Goal: Information Seeking & Learning: Learn about a topic

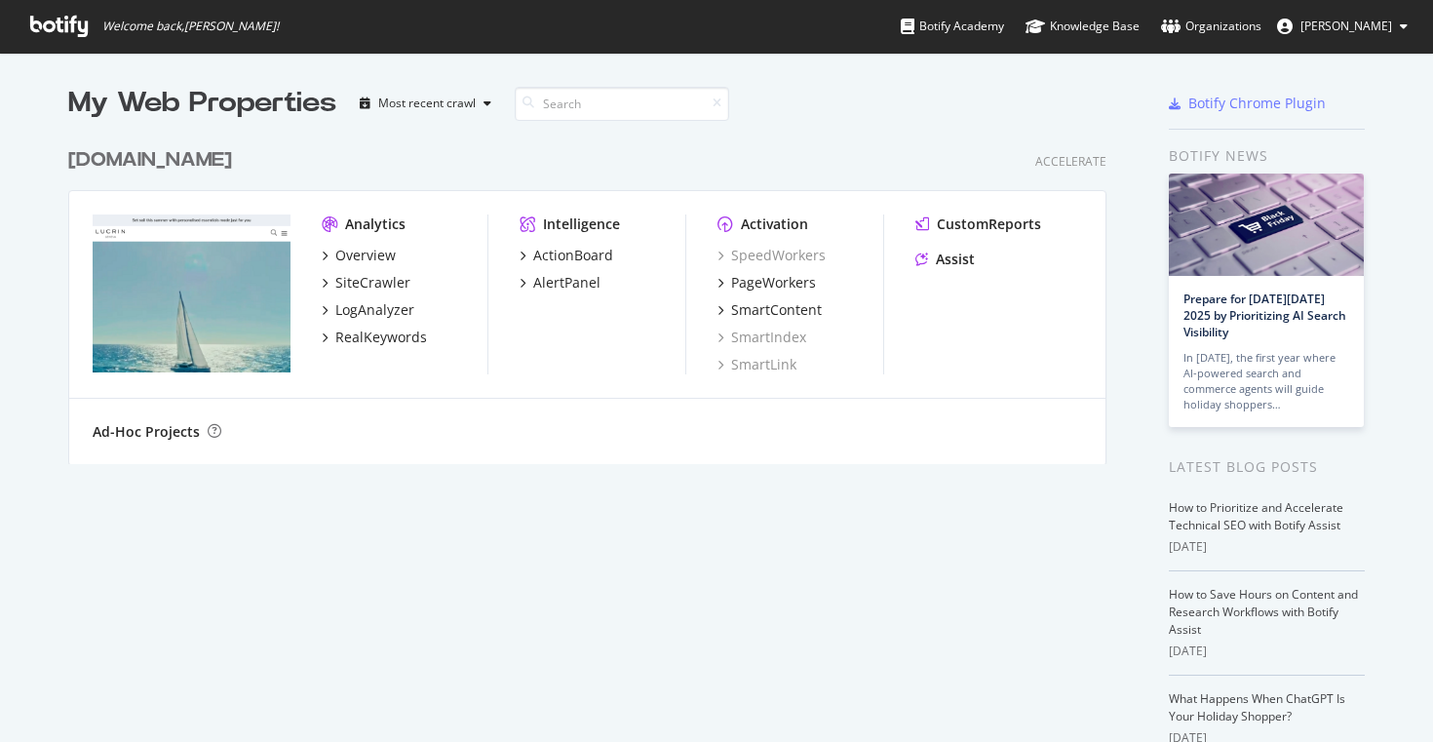
scroll to position [742, 1433]
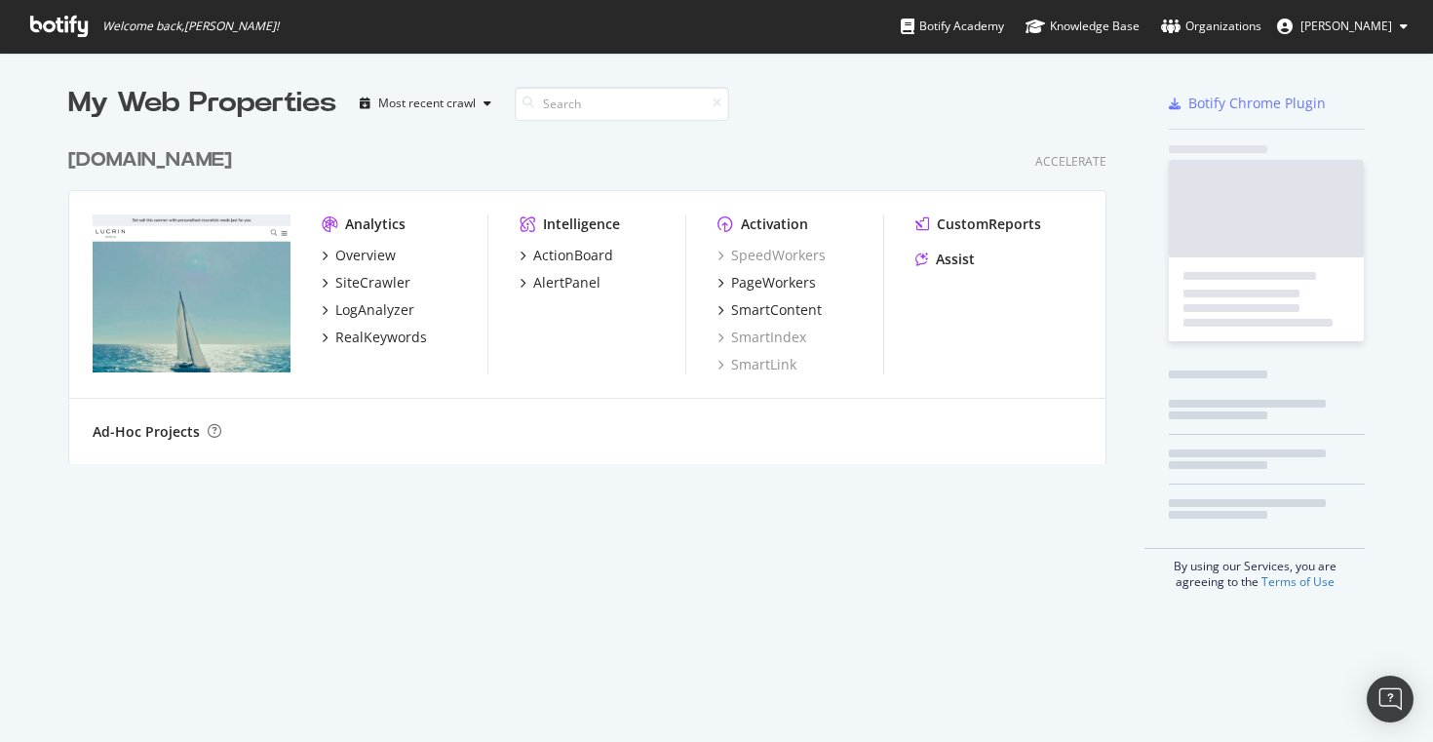
scroll to position [341, 1054]
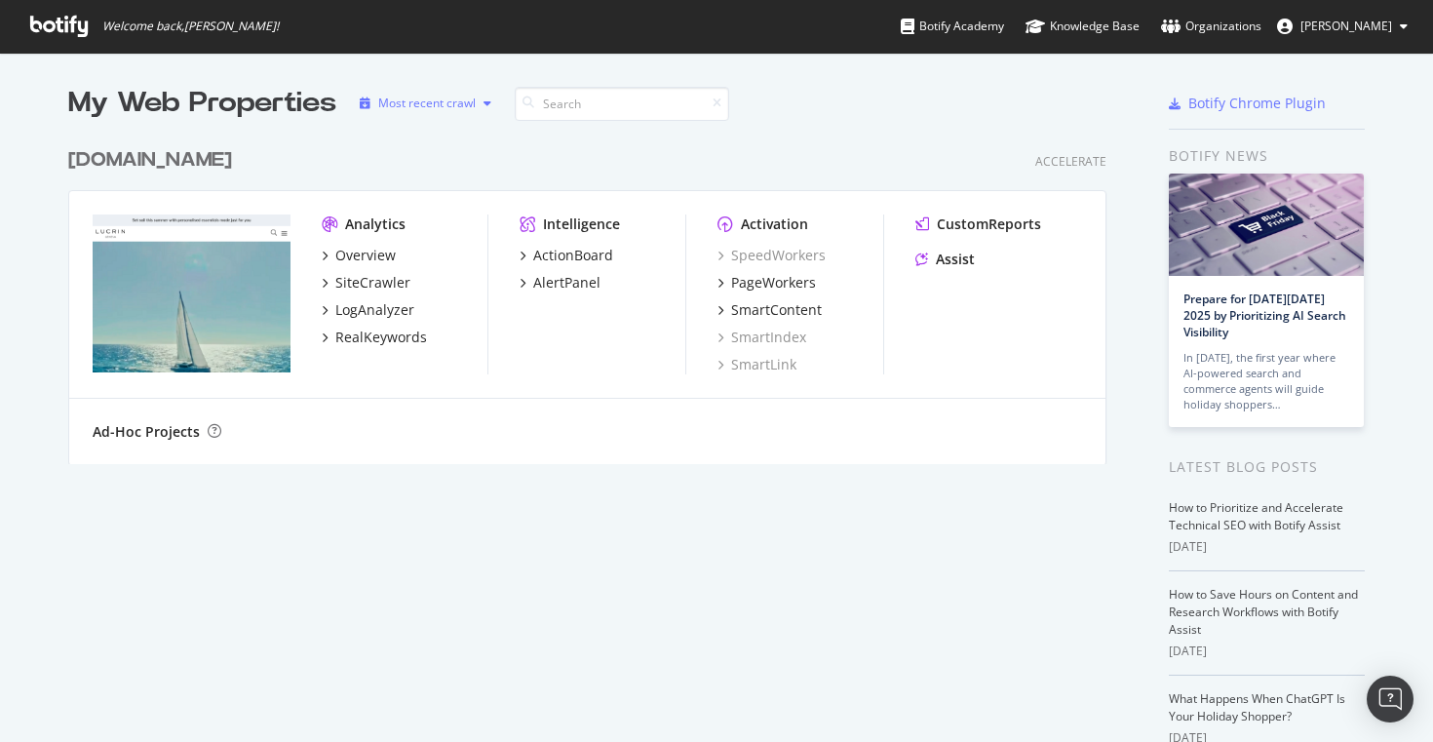
click at [463, 97] on div "Most recent crawl" at bounding box center [426, 103] width 97 height 12
click at [582, 156] on div "lucrin.com Accelerate" at bounding box center [587, 160] width 1038 height 28
click at [381, 254] on div "Overview" at bounding box center [365, 255] width 60 height 19
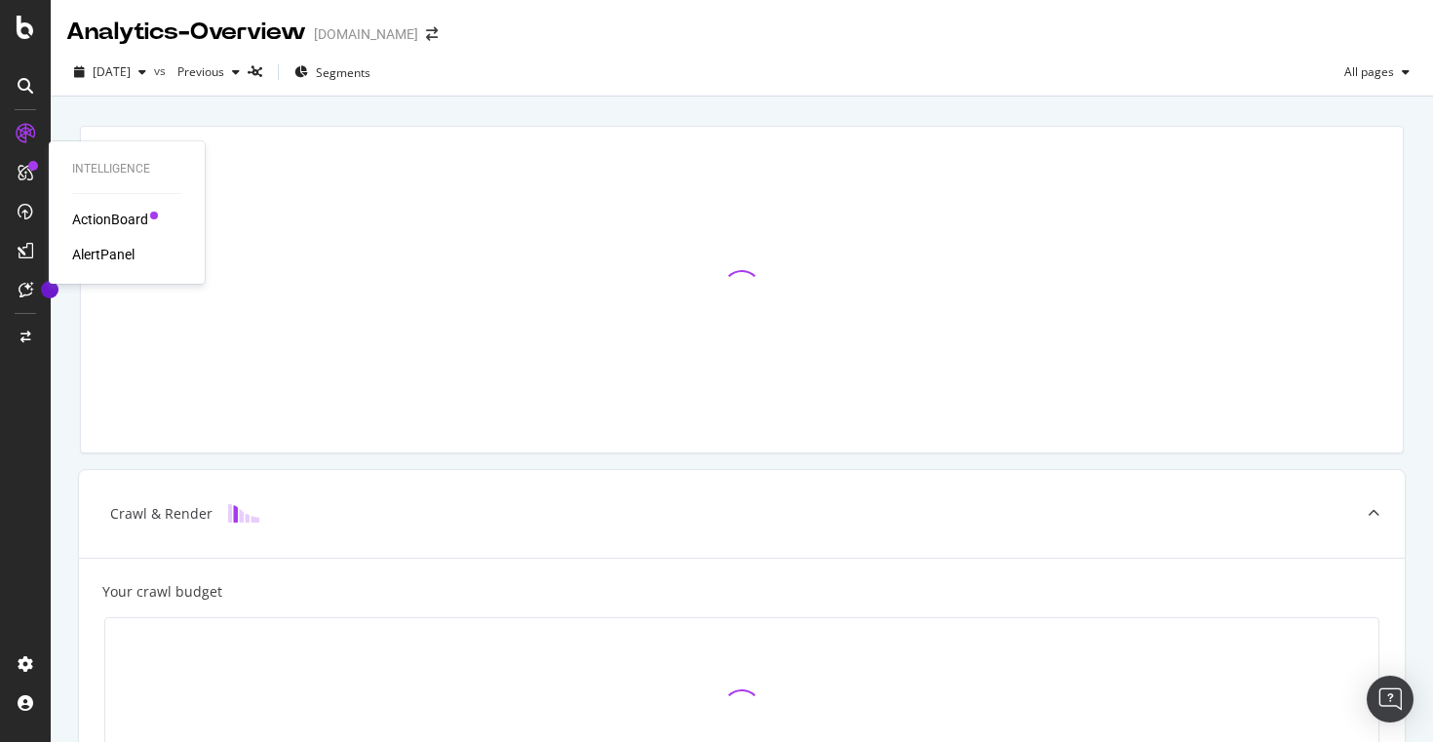
click at [123, 216] on div "ActionBoard" at bounding box center [110, 219] width 76 height 19
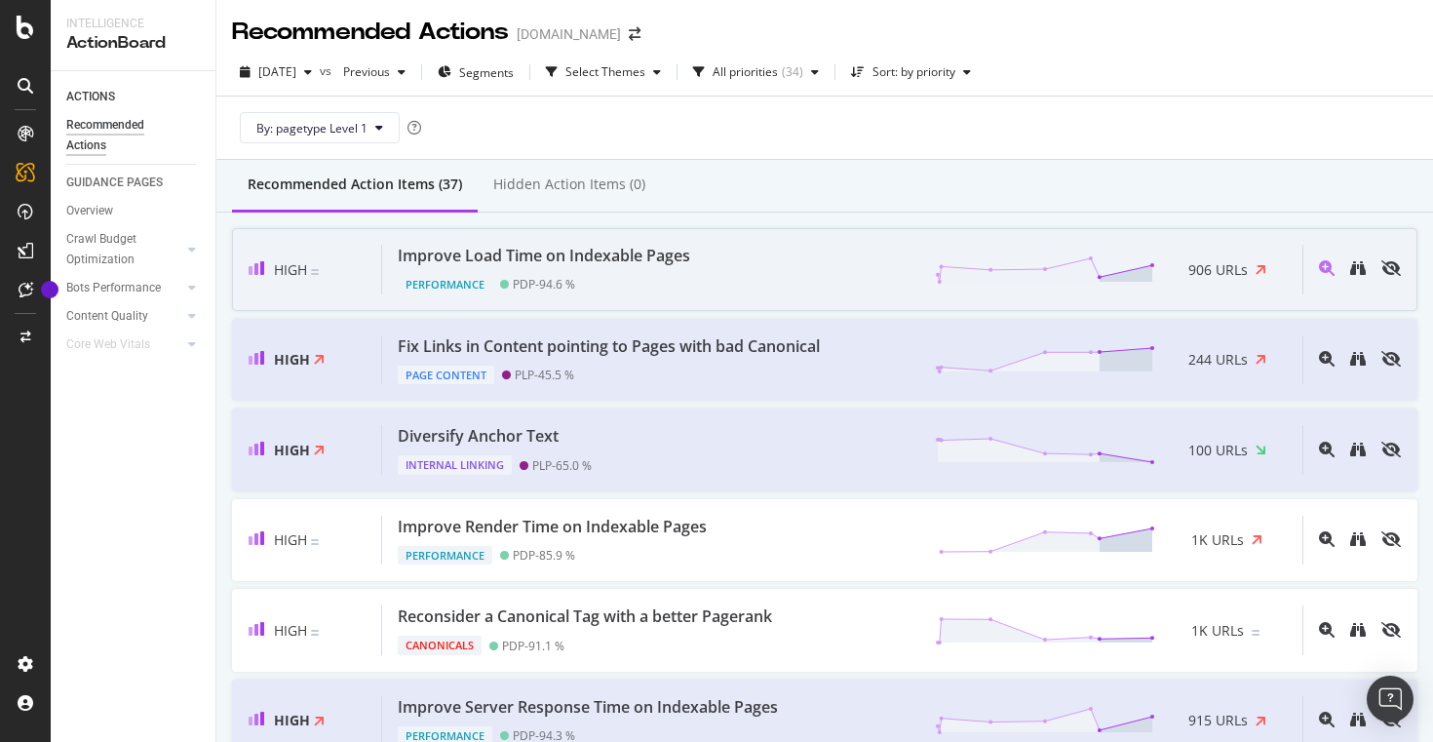
click at [756, 292] on div "Improve Load Time on Indexable Pages Performance PDP - 94.6 % 906 URLs" at bounding box center [842, 270] width 920 height 50
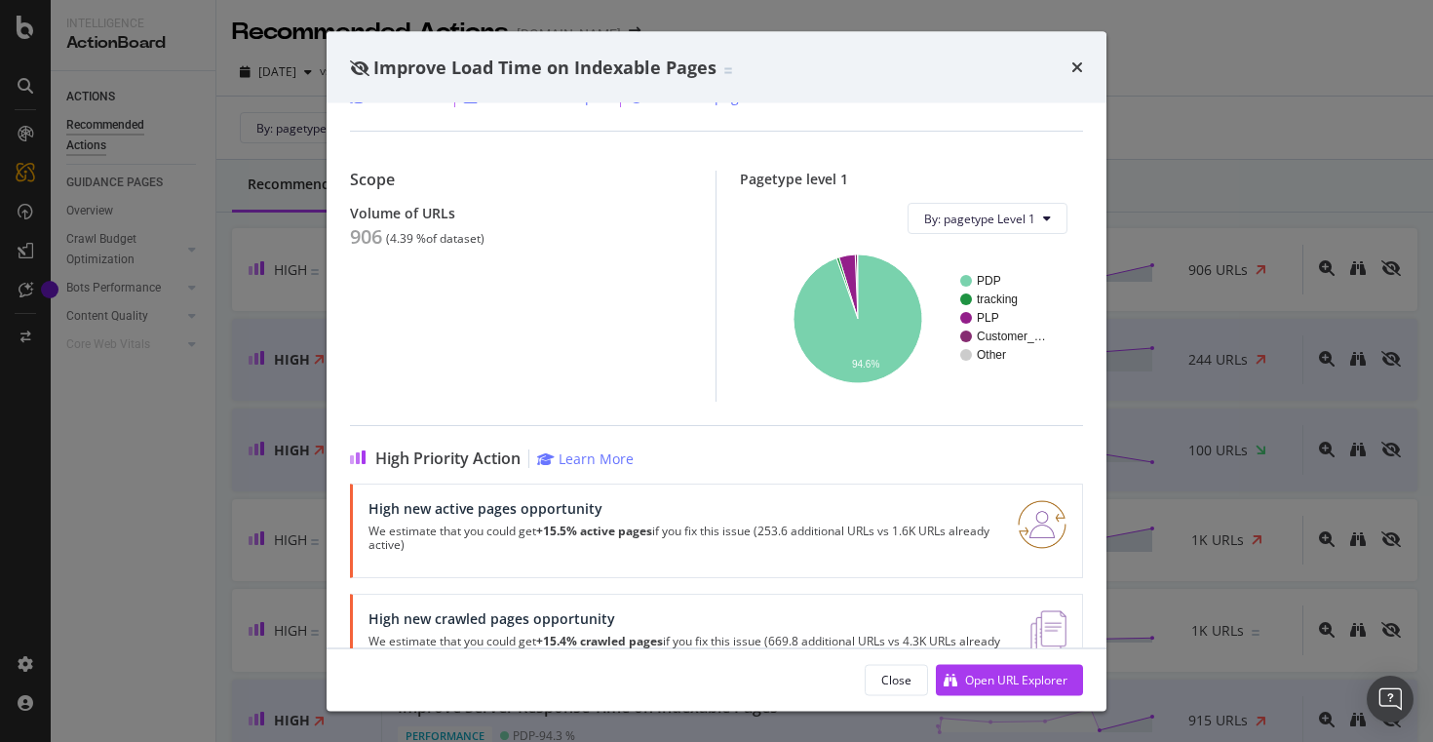
scroll to position [136, 0]
click at [369, 240] on div "906" at bounding box center [366, 235] width 32 height 23
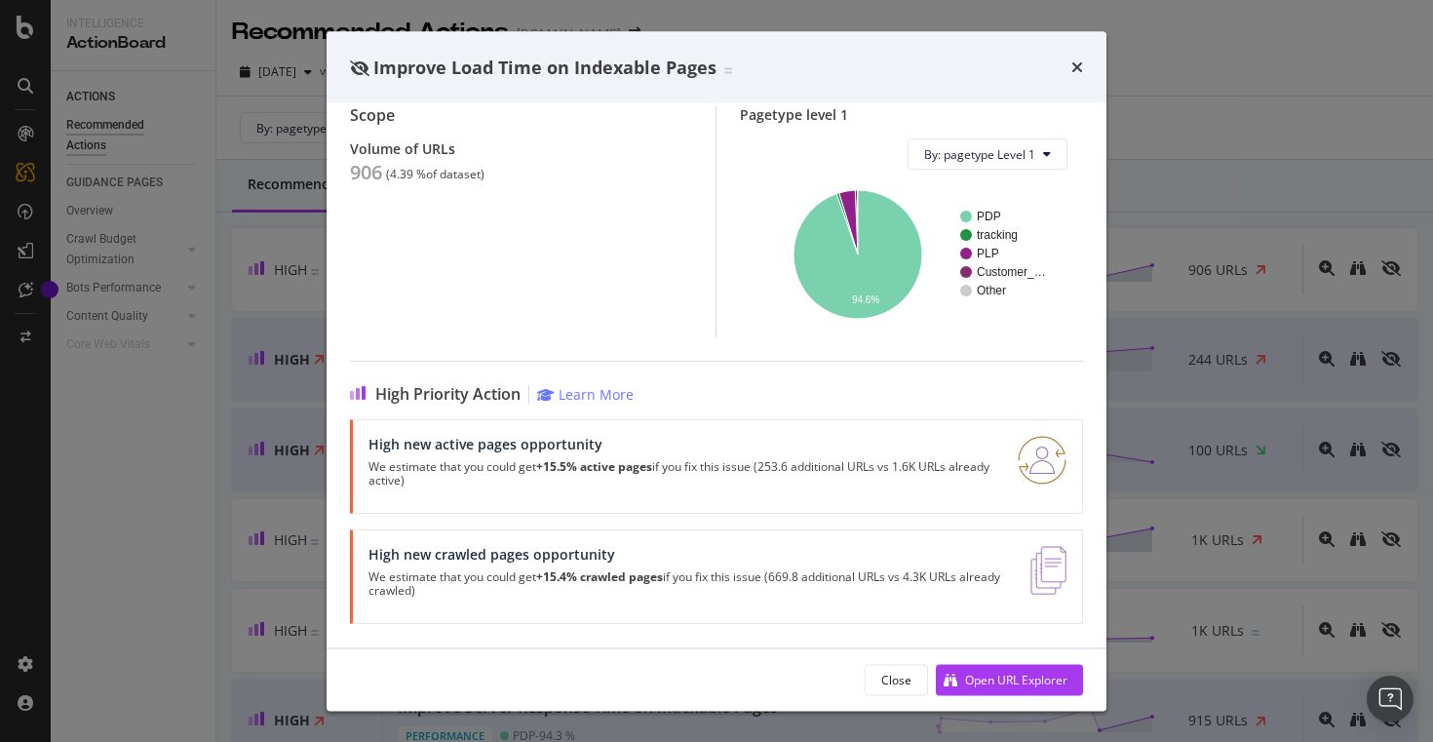
click at [960, 594] on p "We estimate that you could get +15.4% crawled pages if you fix this issue (669.…" at bounding box center [688, 584] width 639 height 27
click at [1058, 572] on img "modal" at bounding box center [1049, 571] width 36 height 49
click at [1041, 474] on img "modal" at bounding box center [1042, 461] width 49 height 49
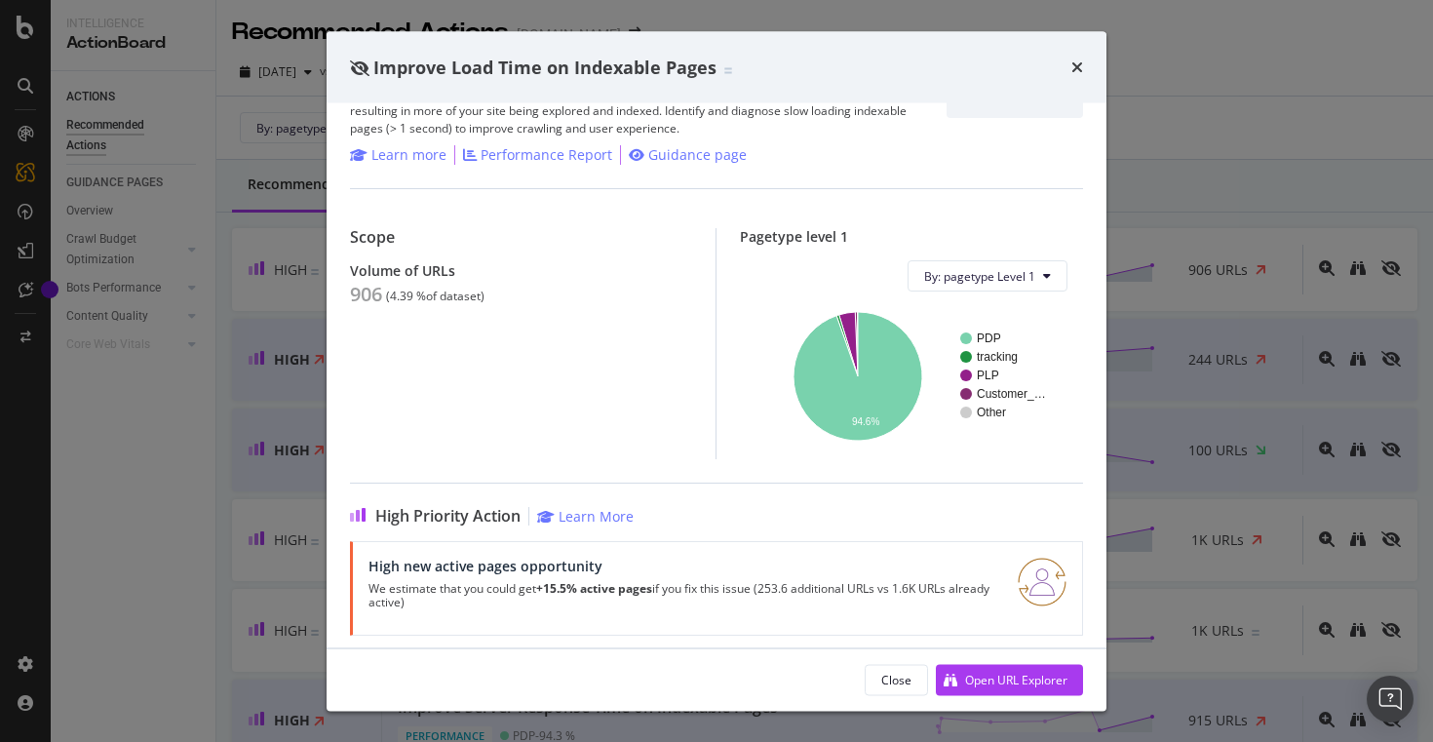
scroll to position [34, 0]
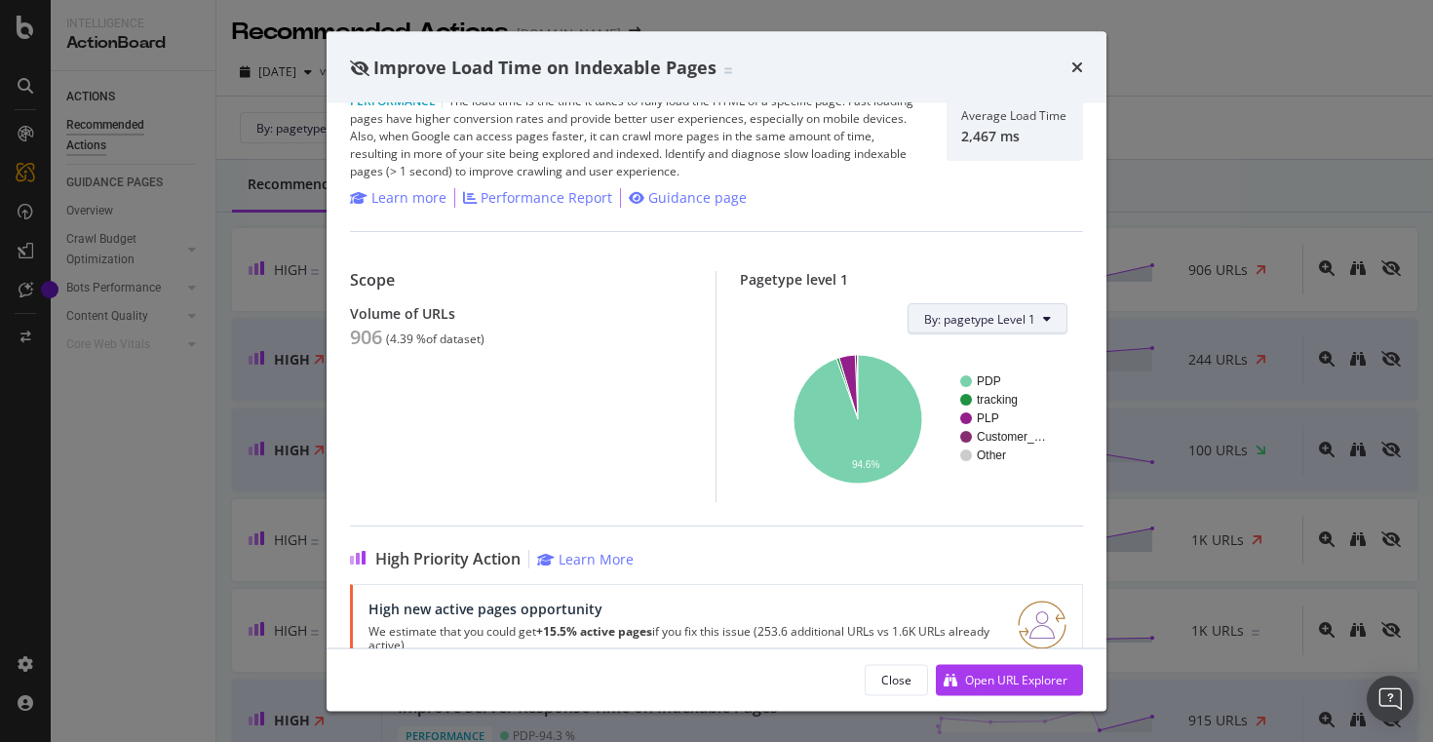
click at [1033, 331] on button "By: pagetype Level 1" at bounding box center [988, 318] width 160 height 31
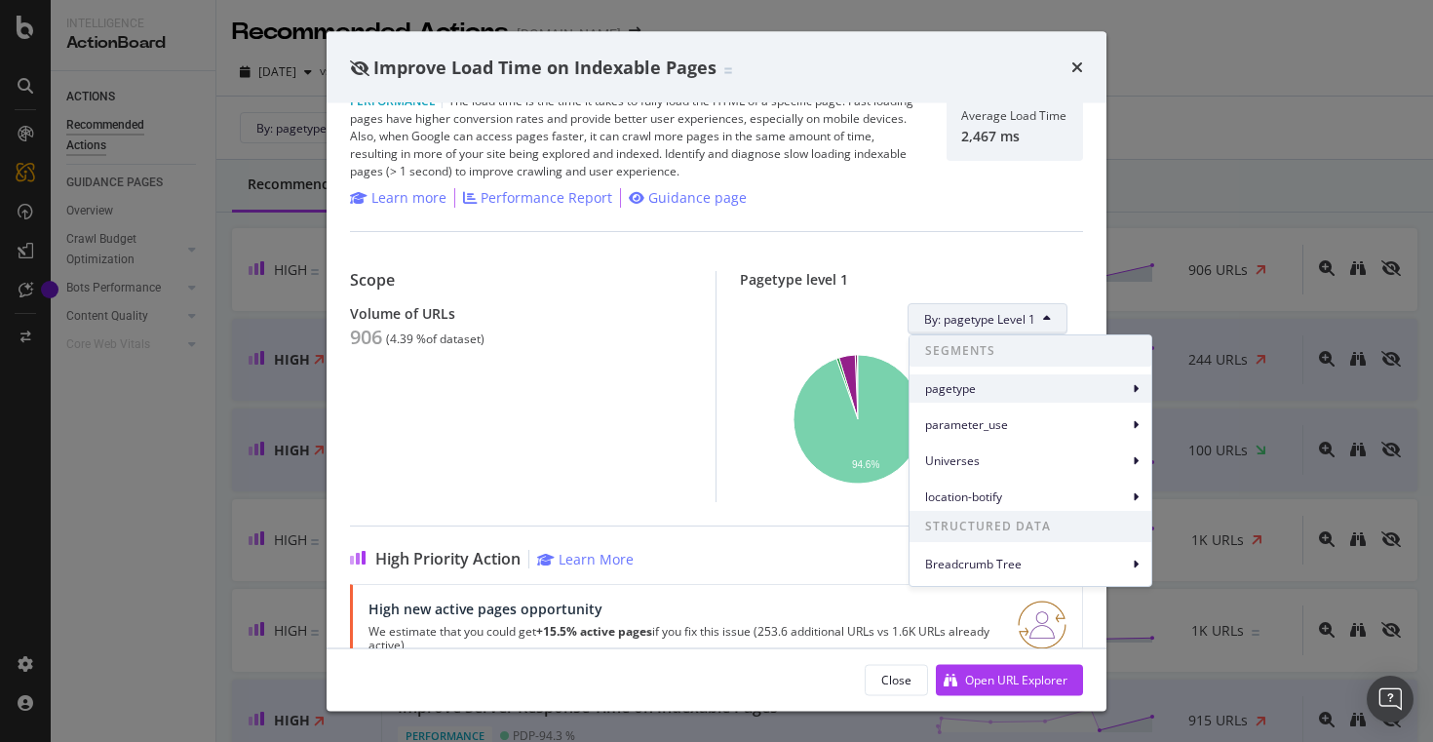
click at [1141, 385] on div "pagetype" at bounding box center [1031, 388] width 242 height 28
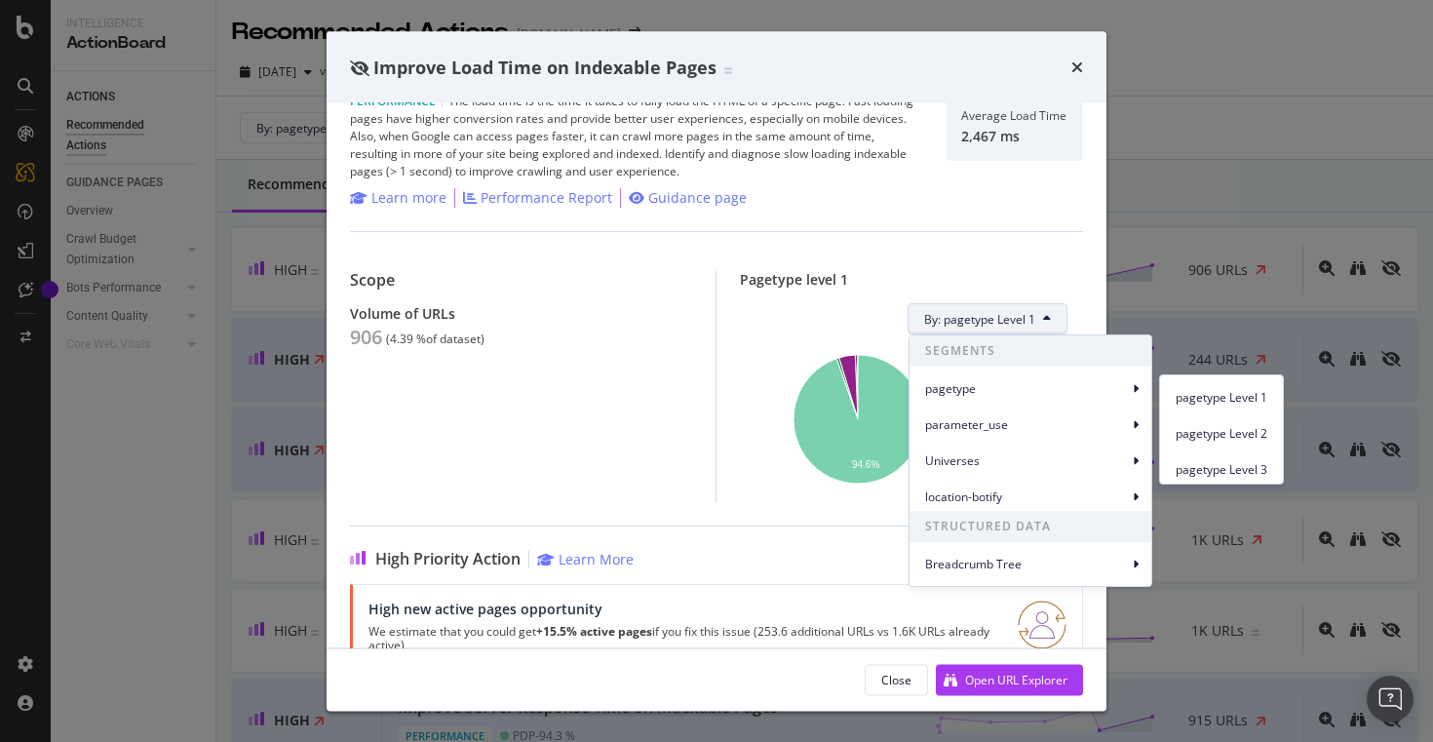
click at [1050, 281] on div "Pagetype level 1" at bounding box center [911, 279] width 343 height 17
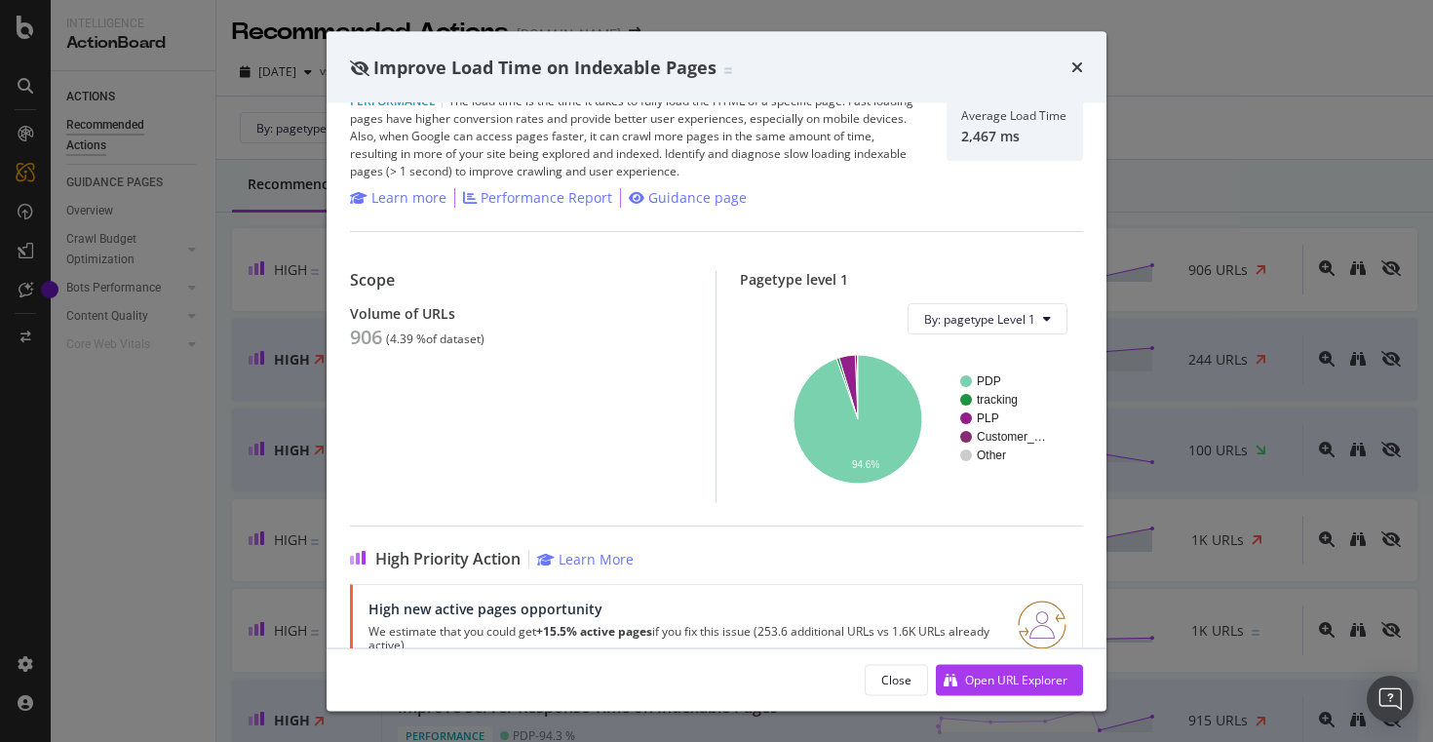
scroll to position [0, 0]
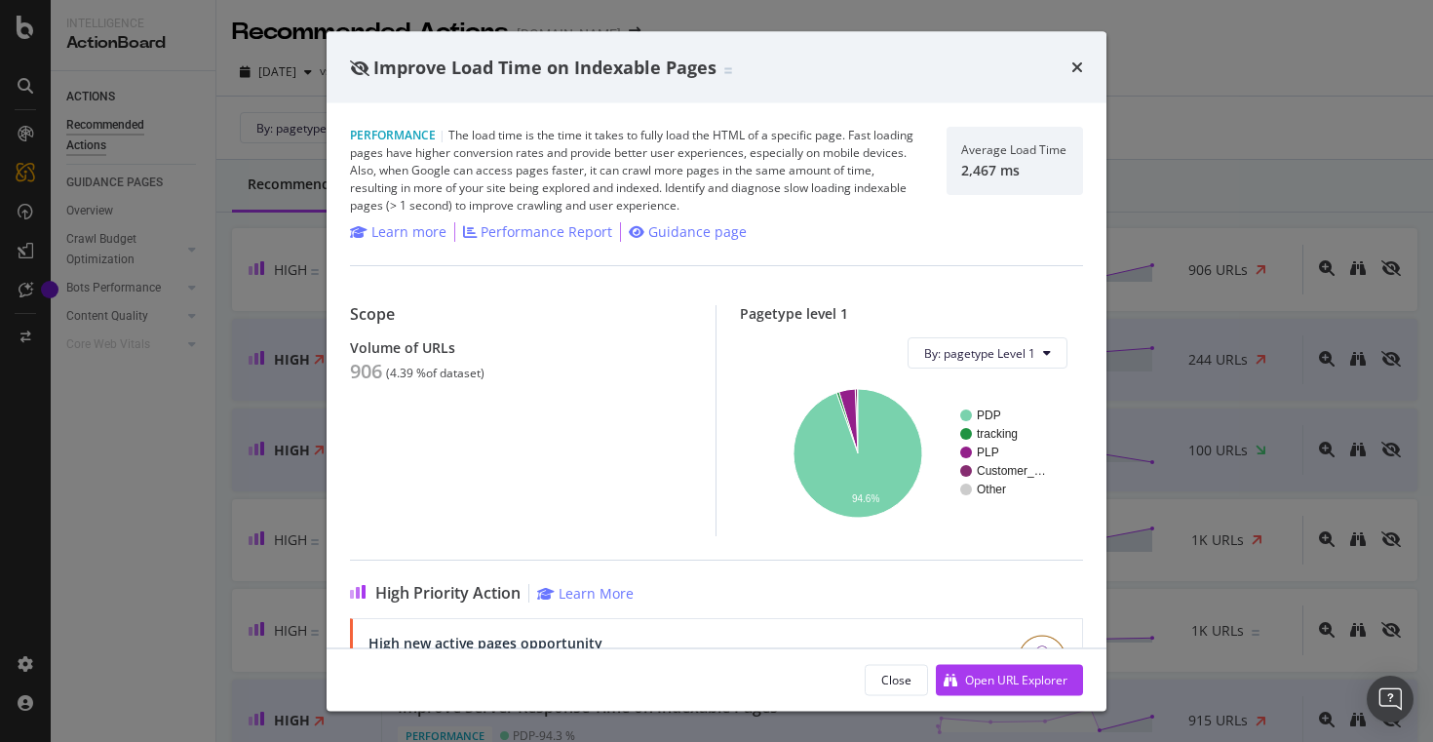
click at [1020, 179] on div "Average Load Time 2,467 ms" at bounding box center [1015, 161] width 136 height 68
drag, startPoint x: 1020, startPoint y: 166, endPoint x: 955, endPoint y: 166, distance: 64.3
click at [955, 166] on div "Average Load Time 2,467 ms" at bounding box center [1015, 161] width 136 height 68
click at [924, 215] on div "Performance | The load time is the time it takes to fully load the HTML of a sp…" at bounding box center [717, 375] width 780 height 544
click at [408, 234] on div "Learn more" at bounding box center [408, 231] width 75 height 19
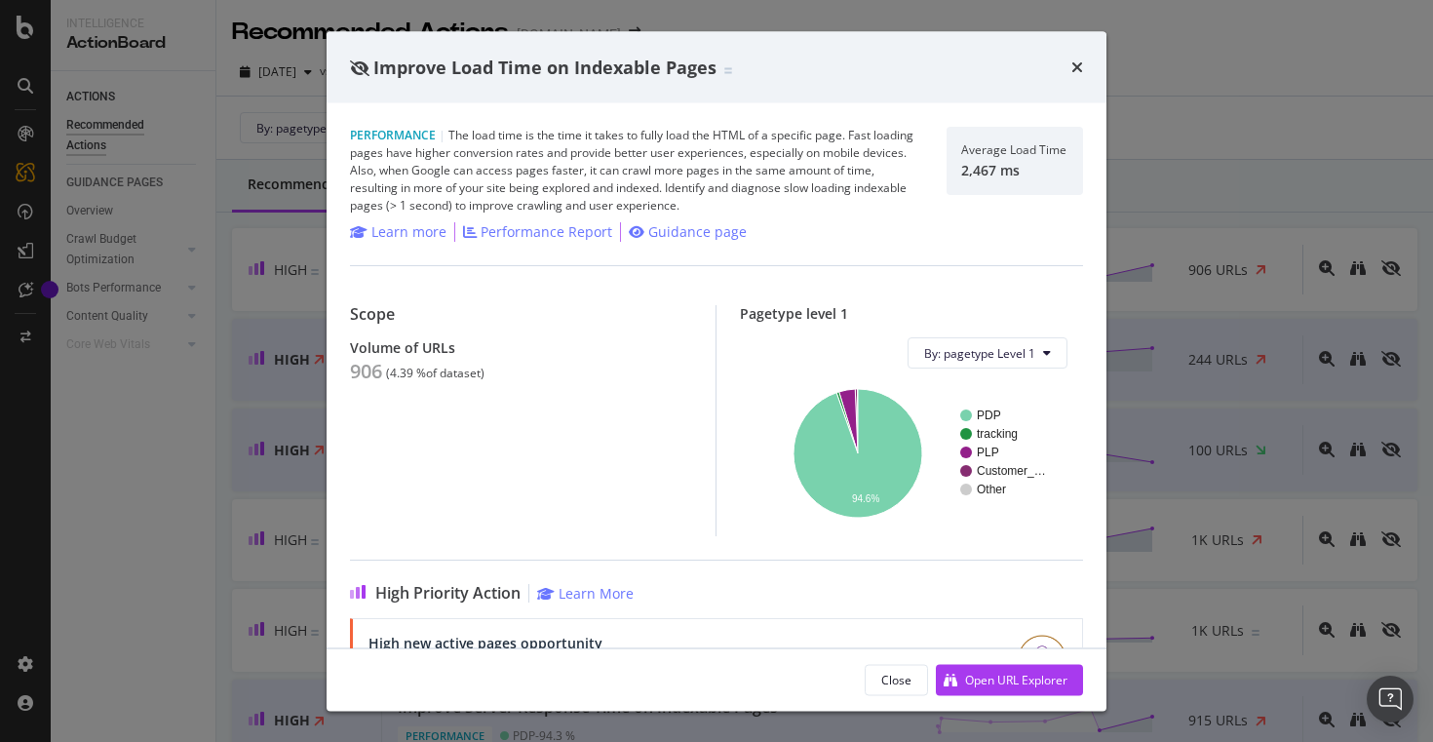
click at [1080, 56] on div "times" at bounding box center [1077, 67] width 12 height 25
